Goal: Check status: Check status

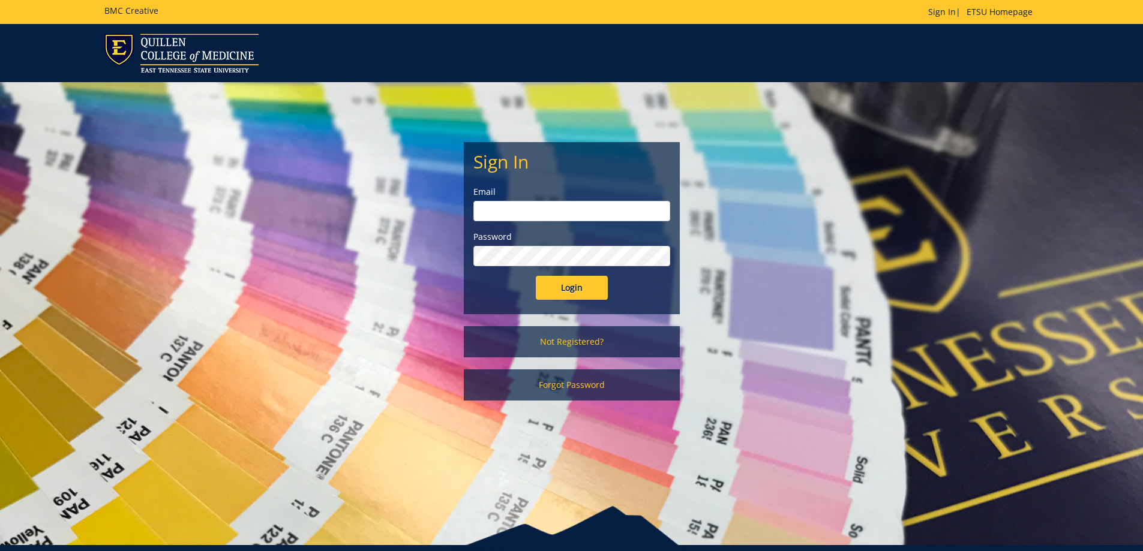
click at [497, 214] on input "email" at bounding box center [571, 211] width 197 height 20
type input "[EMAIL_ADDRESS][DOMAIN_NAME]"
click at [583, 281] on input "Login" at bounding box center [572, 288] width 72 height 24
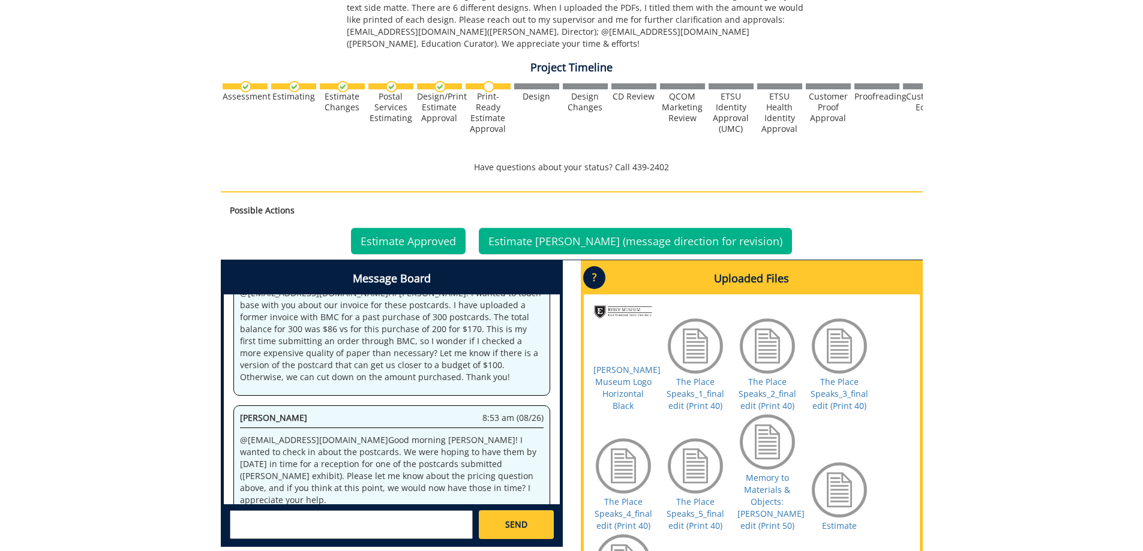
scroll to position [420, 0]
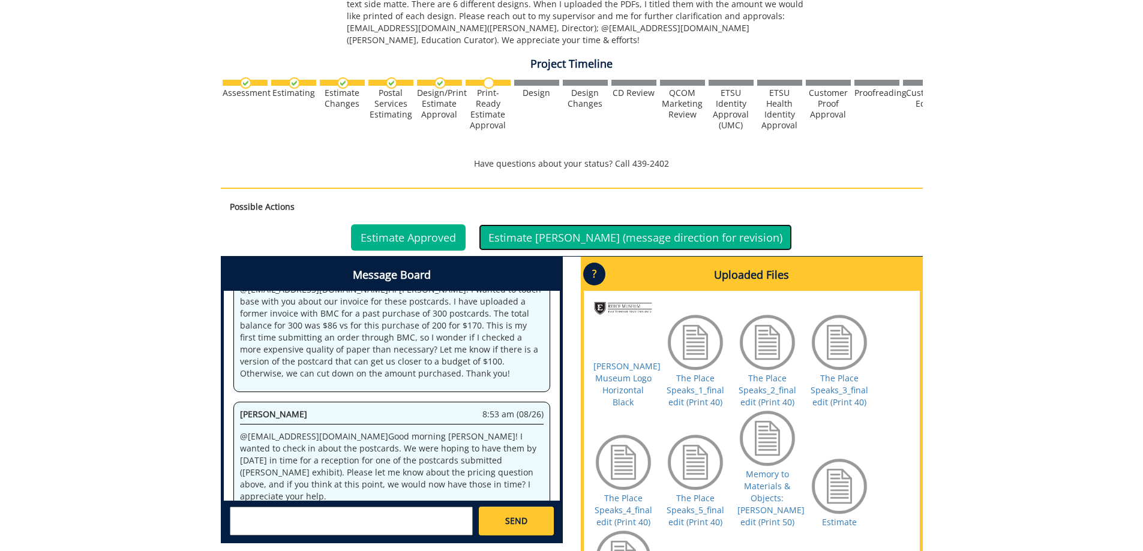
click at [610, 236] on link "Estimate Denied (message direction for revision)" at bounding box center [635, 237] width 313 height 26
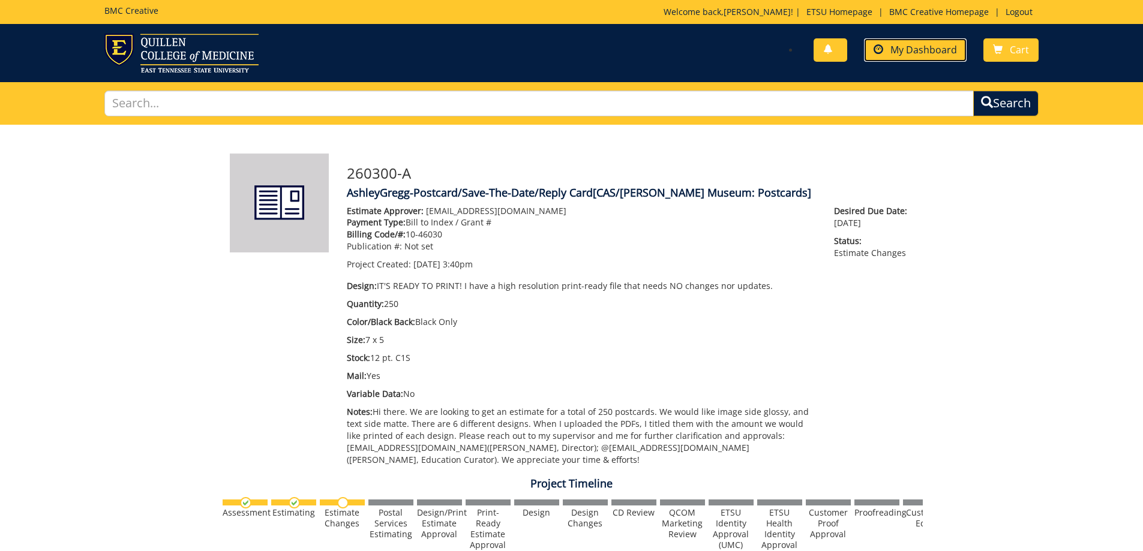
click at [923, 55] on span "My Dashboard" at bounding box center [924, 49] width 67 height 13
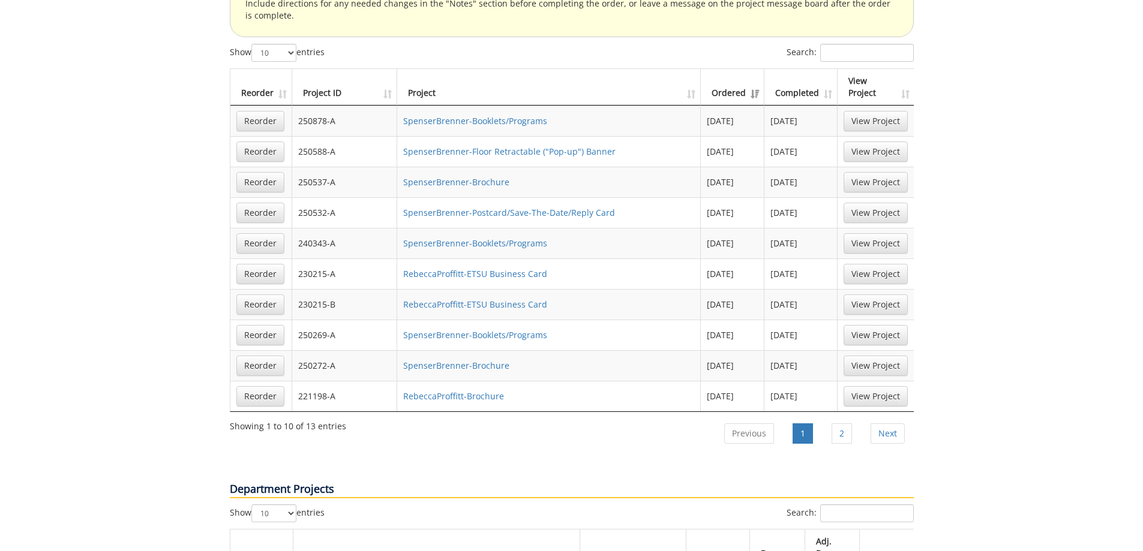
scroll to position [840, 0]
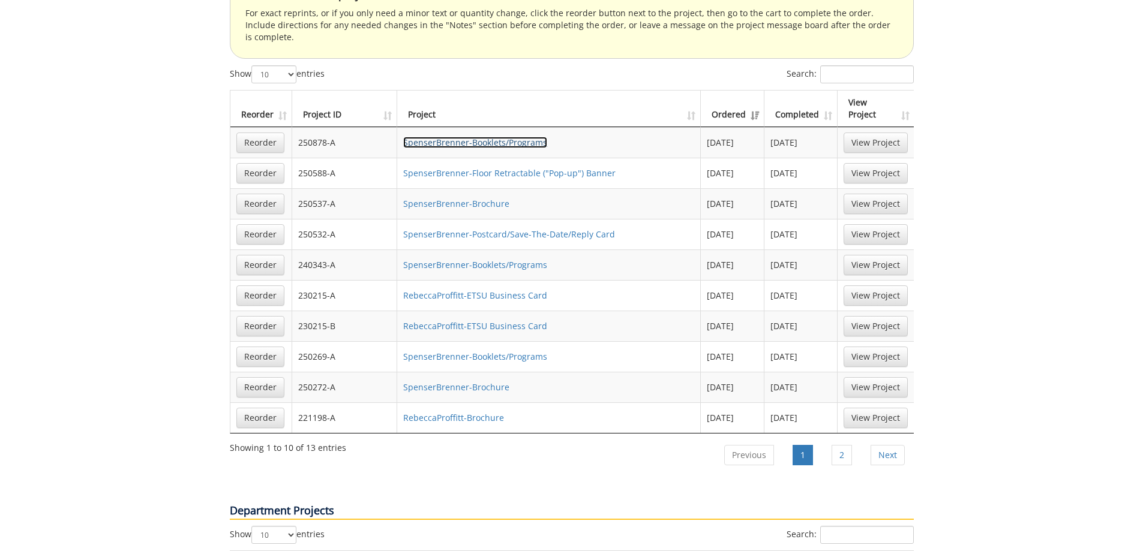
click at [429, 137] on link "SpenserBrenner-Booklets/Programs" at bounding box center [475, 142] width 144 height 11
click at [489, 167] on link "SpenserBrenner-Floor Retractable ("Pop-up") Banner" at bounding box center [509, 172] width 212 height 11
click at [487, 351] on link "SpenserBrenner-Booklets/Programs" at bounding box center [475, 356] width 144 height 11
click at [840, 445] on link "2" at bounding box center [842, 455] width 20 height 20
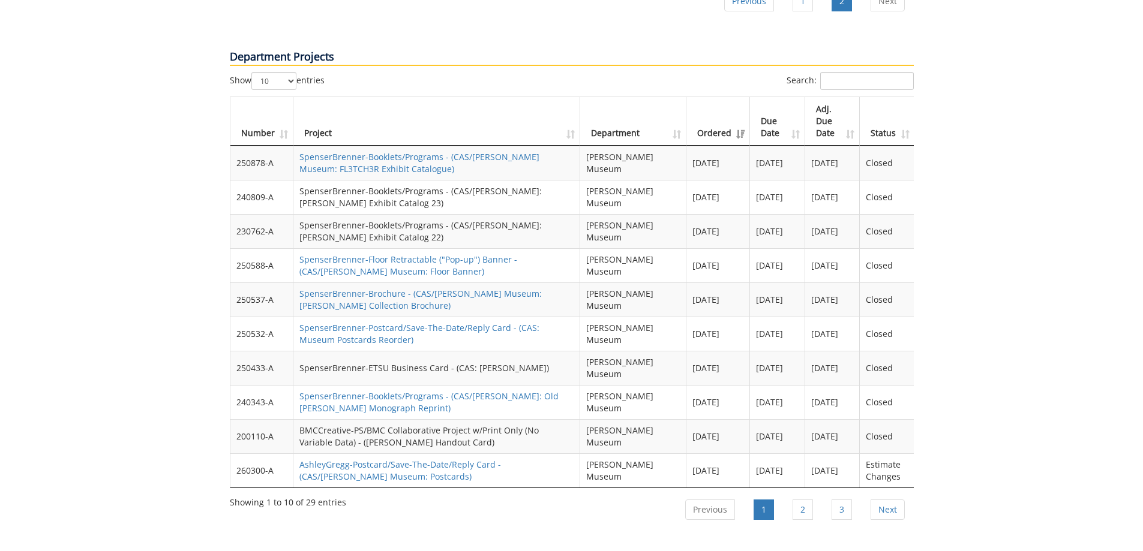
scroll to position [1140, 0]
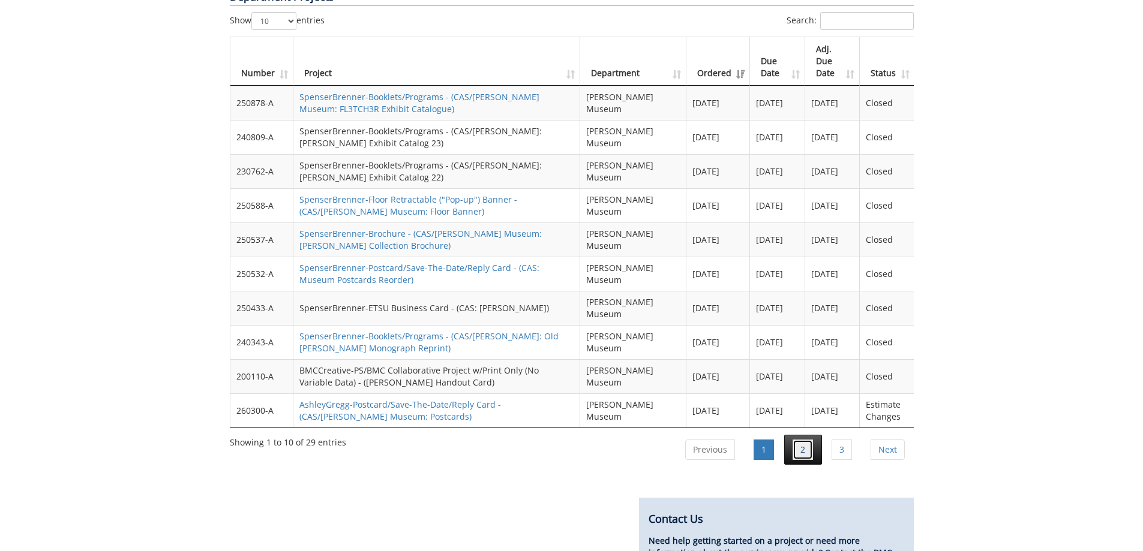
click at [796, 440] on link "2" at bounding box center [803, 450] width 20 height 20
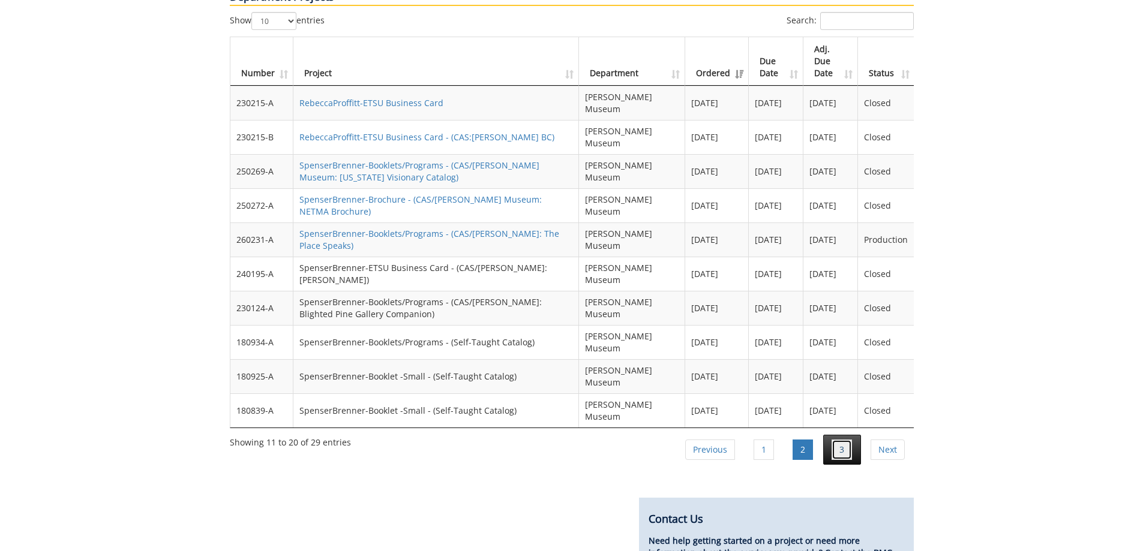
click at [840, 440] on link "3" at bounding box center [842, 450] width 20 height 20
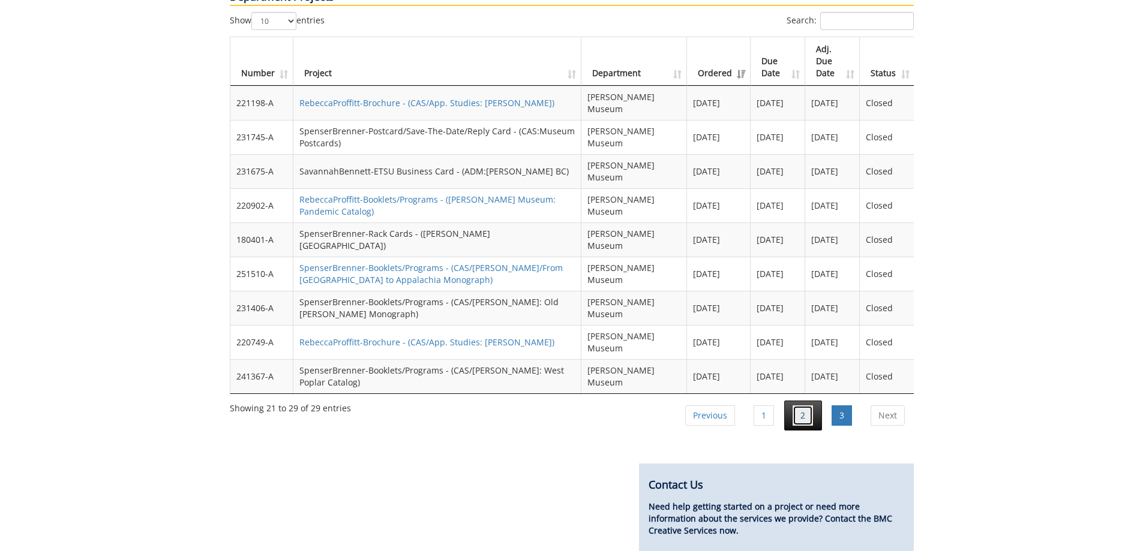
click at [799, 406] on link "2" at bounding box center [803, 416] width 20 height 20
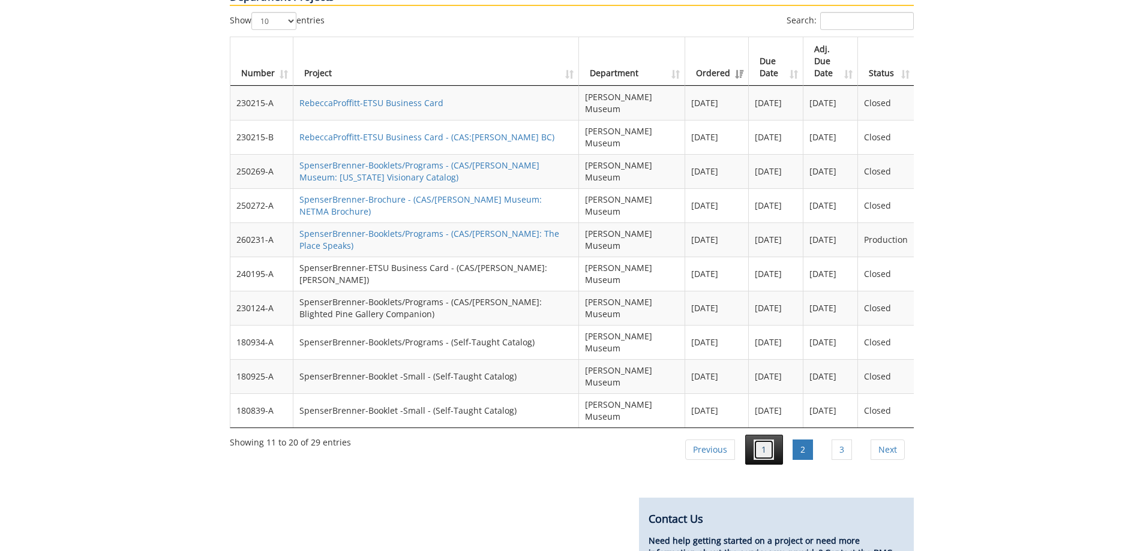
click at [761, 440] on link "1" at bounding box center [764, 450] width 20 height 20
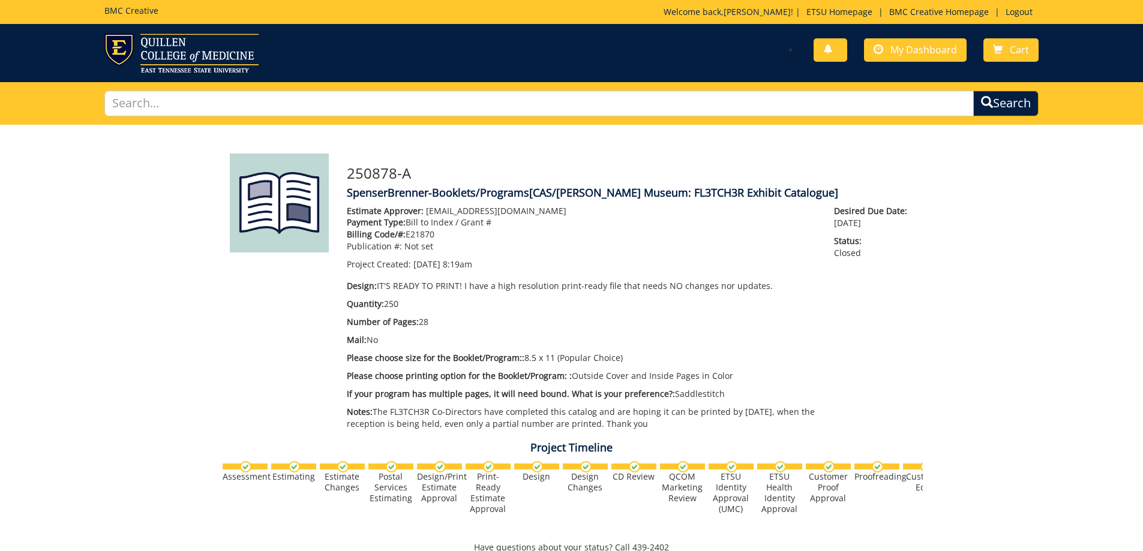
scroll to position [838, 0]
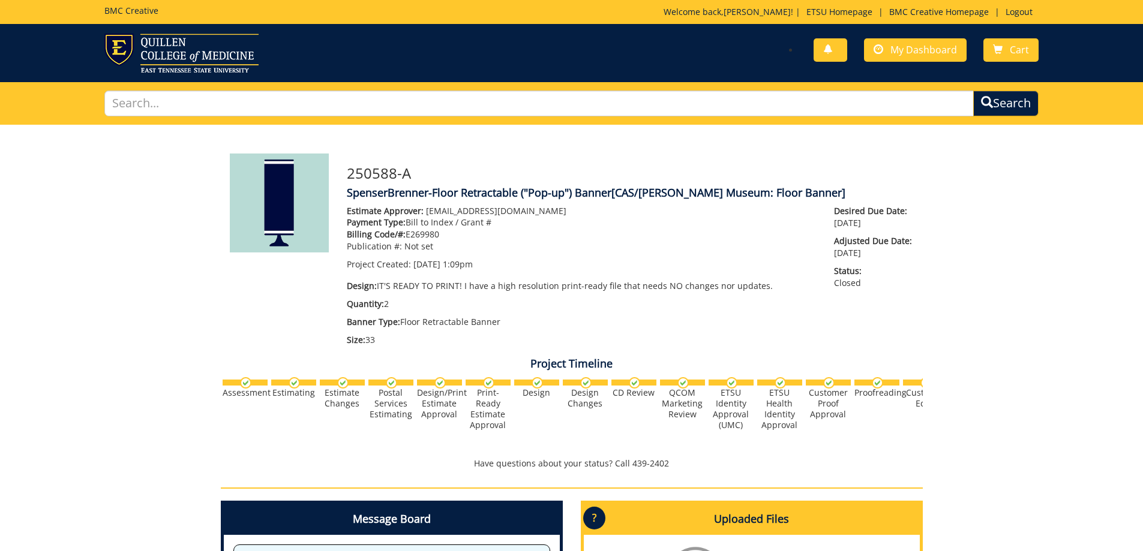
scroll to position [1735, 0]
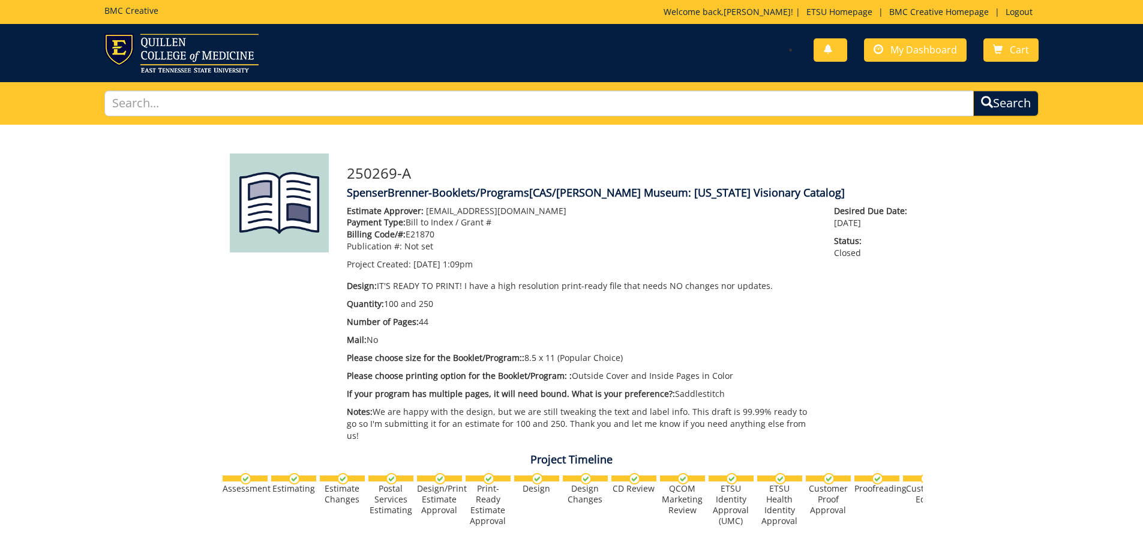
scroll to position [1144, 0]
